Goal: Register for event/course

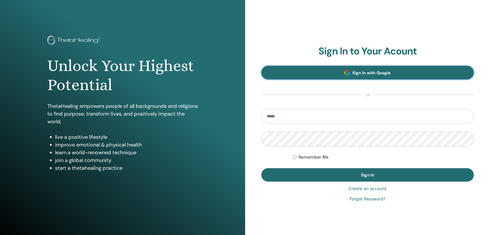
click at [370, 73] on span "Sign In with Google" at bounding box center [372, 72] width 38 height 5
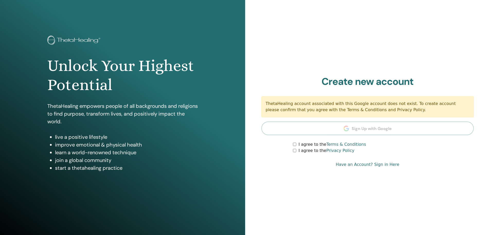
click at [300, 145] on label "I agree to the Terms & Conditions" at bounding box center [333, 144] width 68 height 6
click at [298, 151] on div "I agree to the Privacy Policy" at bounding box center [383, 150] width 181 height 6
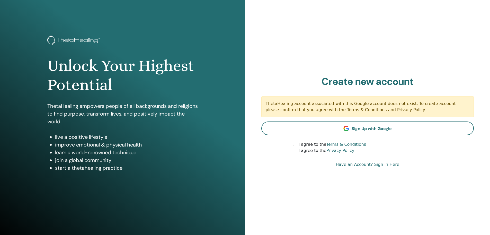
click at [355, 164] on link "Have an Account? Sign in Here" at bounding box center [368, 164] width 64 height 6
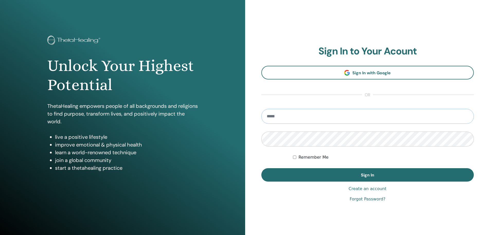
click at [339, 116] on input "email" at bounding box center [368, 116] width 213 height 15
type input "**********"
drag, startPoint x: 298, startPoint y: 157, endPoint x: 309, endPoint y: 162, distance: 12.4
click at [298, 157] on div "Remember Me" at bounding box center [383, 157] width 181 height 6
click at [302, 157] on label "Remember Me" at bounding box center [314, 157] width 30 height 6
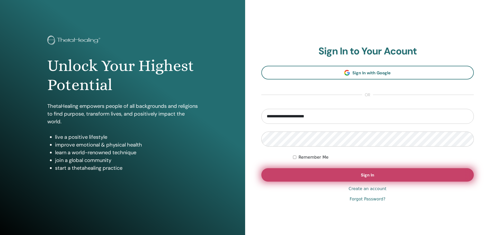
click at [373, 176] on span "Sign In" at bounding box center [367, 174] width 13 height 5
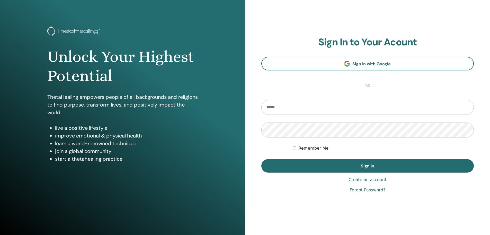
scroll to position [13, 0]
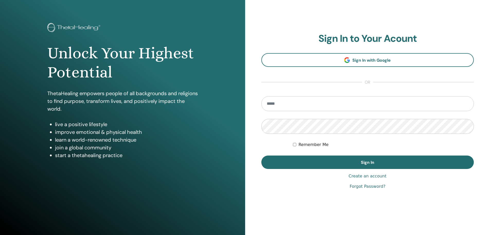
click at [301, 145] on label "Remember Me" at bounding box center [314, 144] width 30 height 6
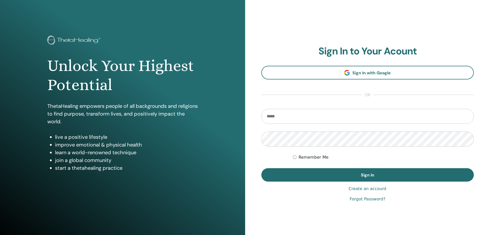
click at [340, 116] on input "email" at bounding box center [368, 116] width 213 height 15
type input "**********"
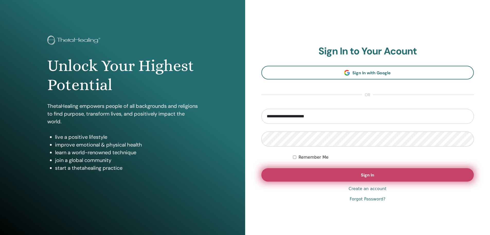
click at [374, 177] on span "Sign In" at bounding box center [367, 174] width 13 height 5
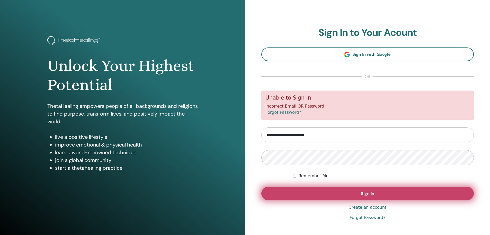
click at [402, 192] on button "Sign In" at bounding box center [368, 192] width 213 height 13
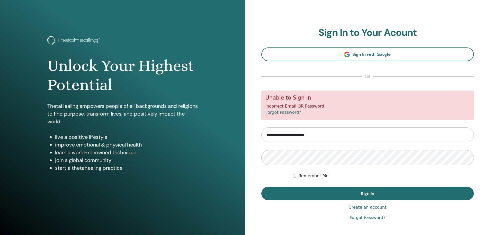
click at [364, 218] on link "Forgot Password?" at bounding box center [368, 217] width 36 height 6
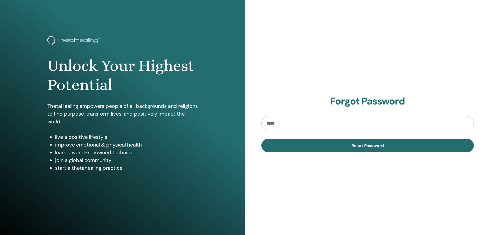
click at [323, 123] on input "email" at bounding box center [368, 123] width 213 height 15
type input "**********"
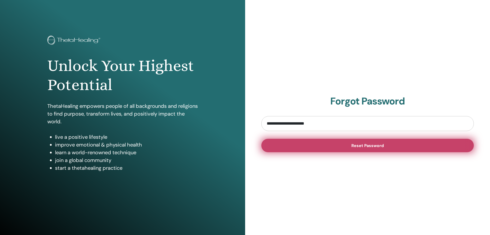
click at [366, 147] on span "Reset Password" at bounding box center [368, 145] width 32 height 5
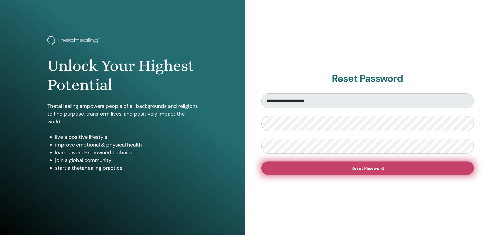
click at [352, 169] on span "Reset Password" at bounding box center [368, 167] width 32 height 5
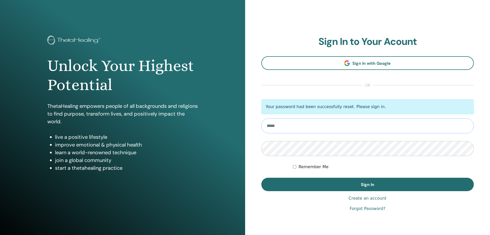
type input "**********"
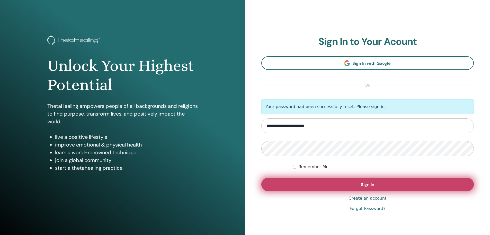
click at [385, 186] on button "Sign In" at bounding box center [368, 183] width 213 height 13
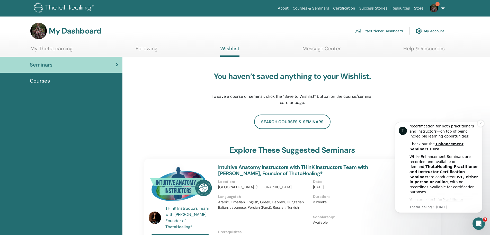
scroll to position [154, 0]
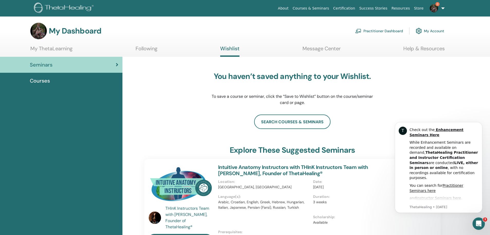
click at [436, 8] on img at bounding box center [434, 8] width 8 height 8
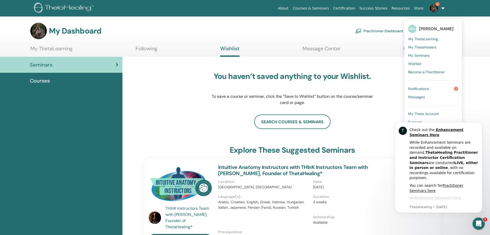
click at [431, 38] on span "My ThetaLearning" at bounding box center [424, 39] width 30 height 5
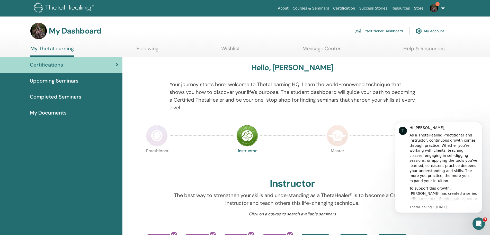
click at [376, 31] on link "Practitioner Dashboard" at bounding box center [380, 30] width 48 height 11
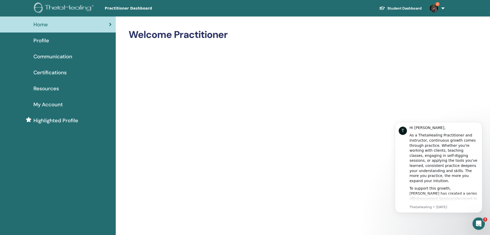
click at [61, 73] on span "Certifications" at bounding box center [49, 72] width 33 height 8
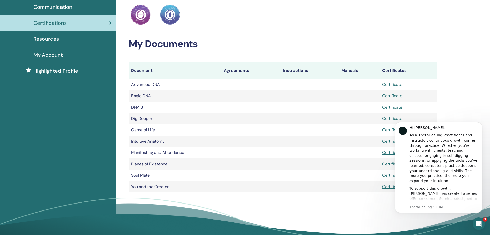
scroll to position [51, 0]
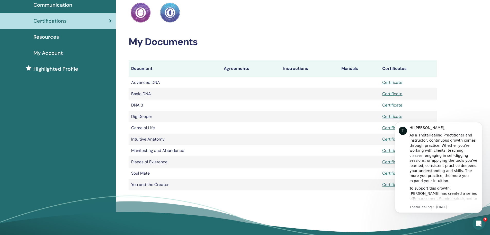
click at [64, 68] on span "Highlighted Profile" at bounding box center [55, 69] width 45 height 8
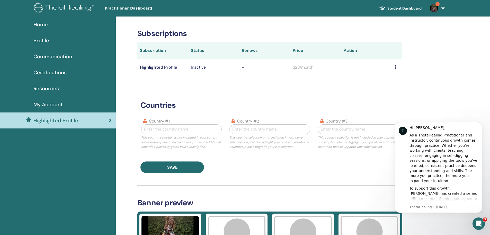
click at [59, 104] on span "My Account" at bounding box center [47, 104] width 29 height 8
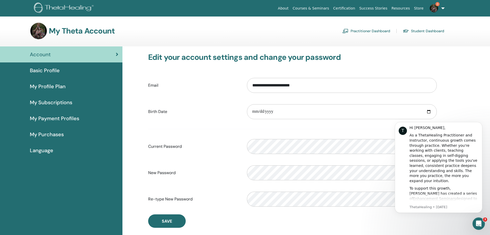
click at [56, 70] on span "Basic Profile" at bounding box center [45, 70] width 30 height 8
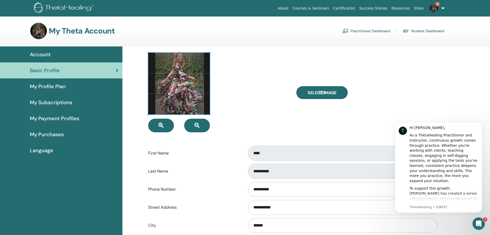
click at [50, 88] on span "My Profile Plan" at bounding box center [48, 86] width 36 height 8
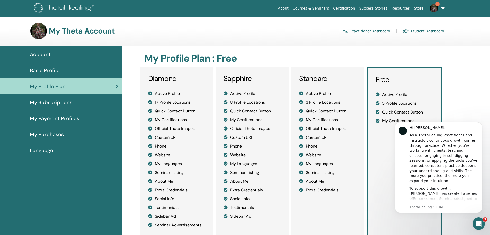
click at [66, 134] on div "My Purchases" at bounding box center [61, 134] width 114 height 8
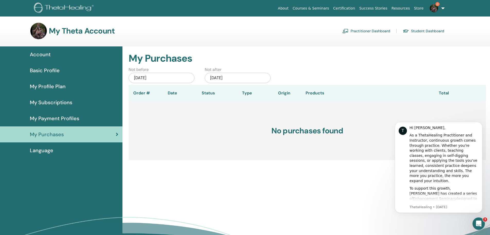
click at [48, 55] on span "Account" at bounding box center [40, 54] width 21 height 8
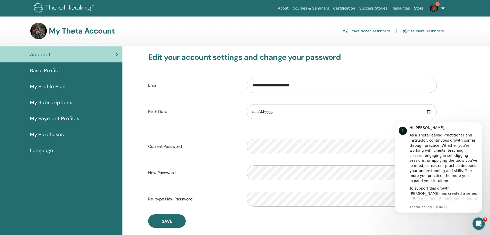
click at [332, 7] on link "Courses & Seminars" at bounding box center [311, 9] width 41 height 10
click at [435, 4] on link "3" at bounding box center [436, 8] width 21 height 16
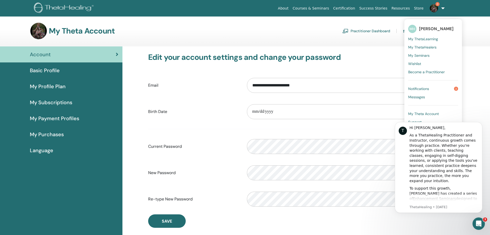
click at [443, 88] on link "Notifications 3" at bounding box center [434, 88] width 50 height 8
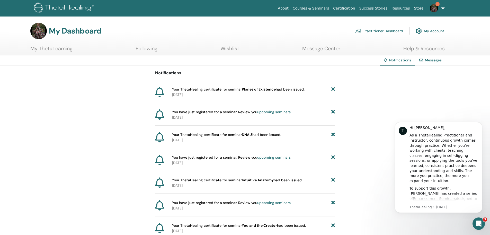
click at [332, 6] on link "Courses & Seminars" at bounding box center [311, 9] width 41 height 10
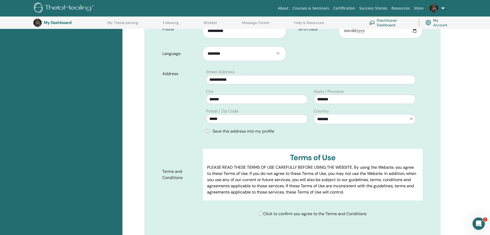
scroll to position [193, 0]
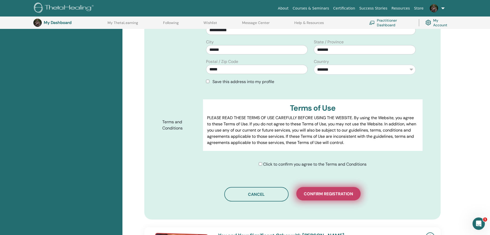
click at [339, 191] on span "Confirm registration" at bounding box center [328, 193] width 49 height 5
